Goal: Use online tool/utility

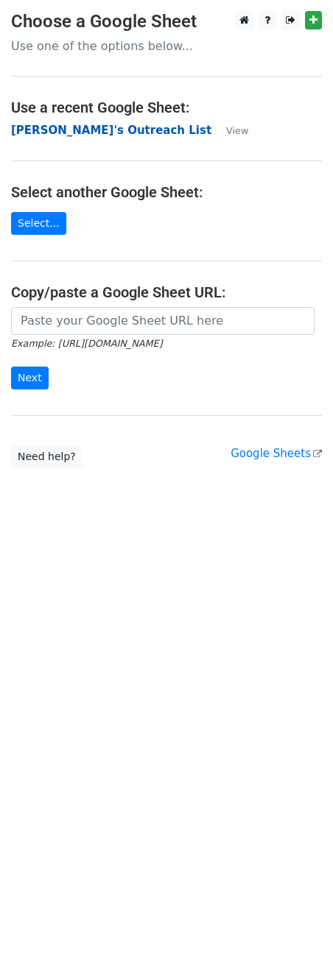
click at [82, 132] on strong "[PERSON_NAME]'s Outreach List" at bounding box center [111, 130] width 200 height 13
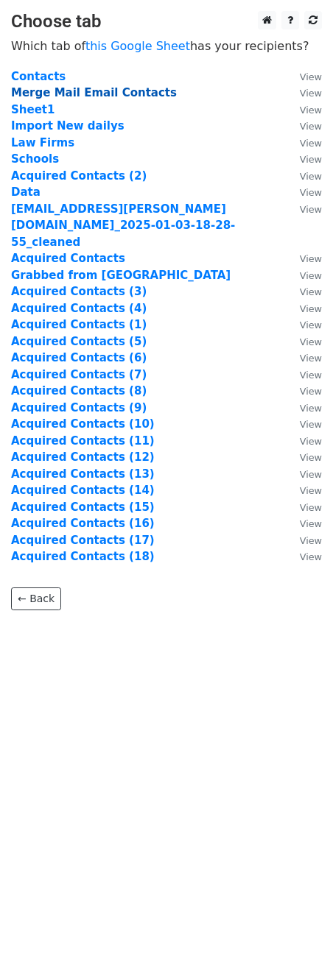
click at [73, 88] on strong "Merge Mail Email Contacts" at bounding box center [94, 92] width 166 height 13
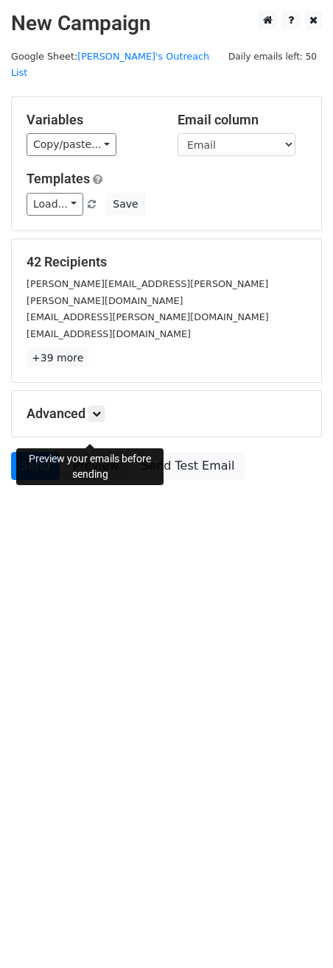
click at [111, 452] on link "Preview" at bounding box center [95, 466] width 65 height 28
